Goal: Check status: Check status

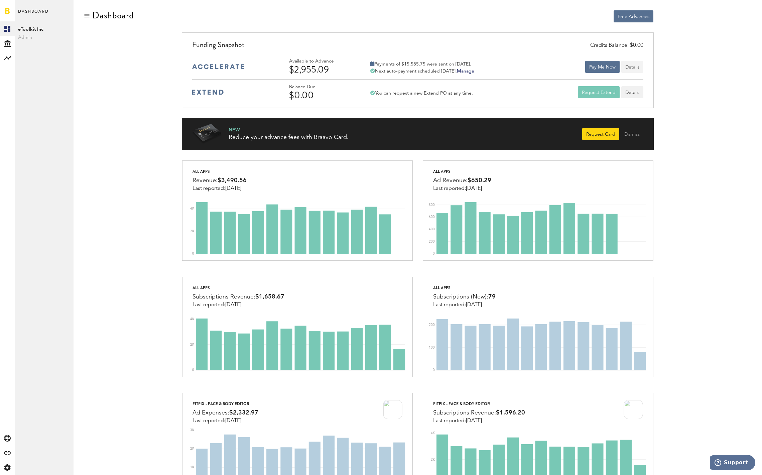
click at [640, 68] on button "Details" at bounding box center [633, 67] width 22 height 12
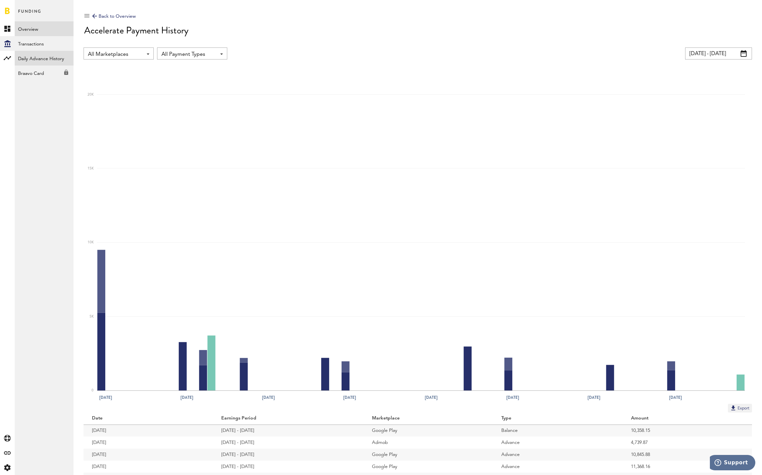
click at [26, 63] on link "Daily Advance History" at bounding box center [44, 58] width 59 height 15
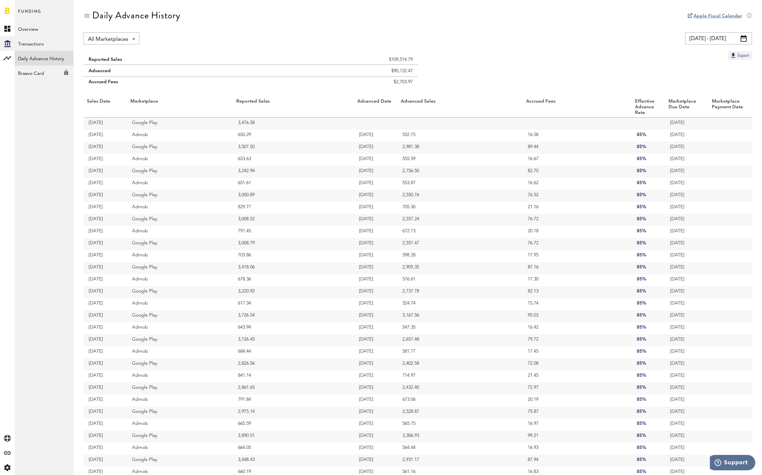
click at [707, 39] on input "[DATE] - [DATE]" at bounding box center [718, 38] width 67 height 12
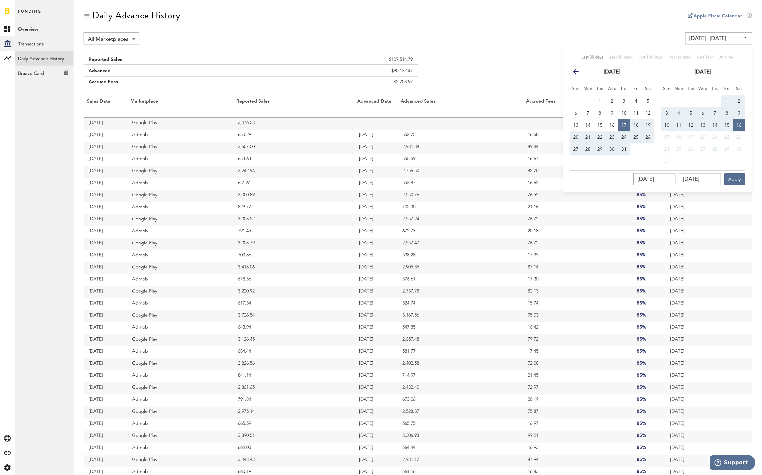
click at [579, 73] on icon "button" at bounding box center [579, 73] width 0 height 0
click at [574, 103] on button "1" at bounding box center [576, 101] width 12 height 12
type input "[DATE] - [DATE]"
type input "[DATE]"
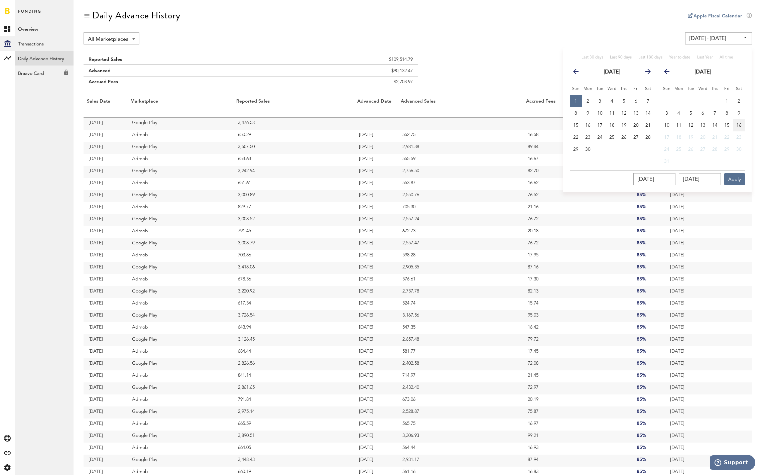
click at [743, 126] on button "16" at bounding box center [739, 125] width 12 height 12
type input "[DATE] - [DATE]"
type input "[DATE]"
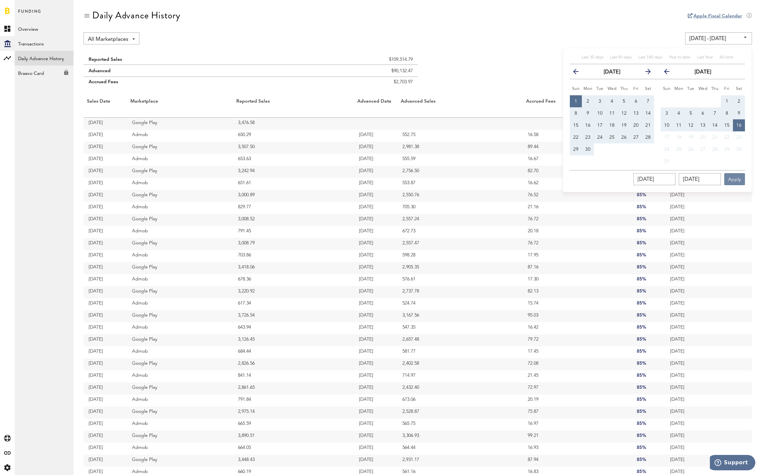
click at [735, 182] on button "Apply" at bounding box center [735, 179] width 21 height 12
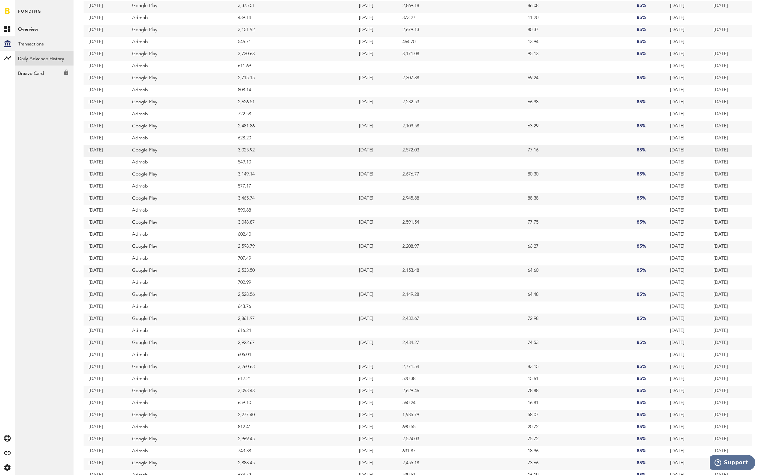
scroll to position [878, 0]
